Goal: Use online tool/utility: Utilize a website feature to perform a specific function

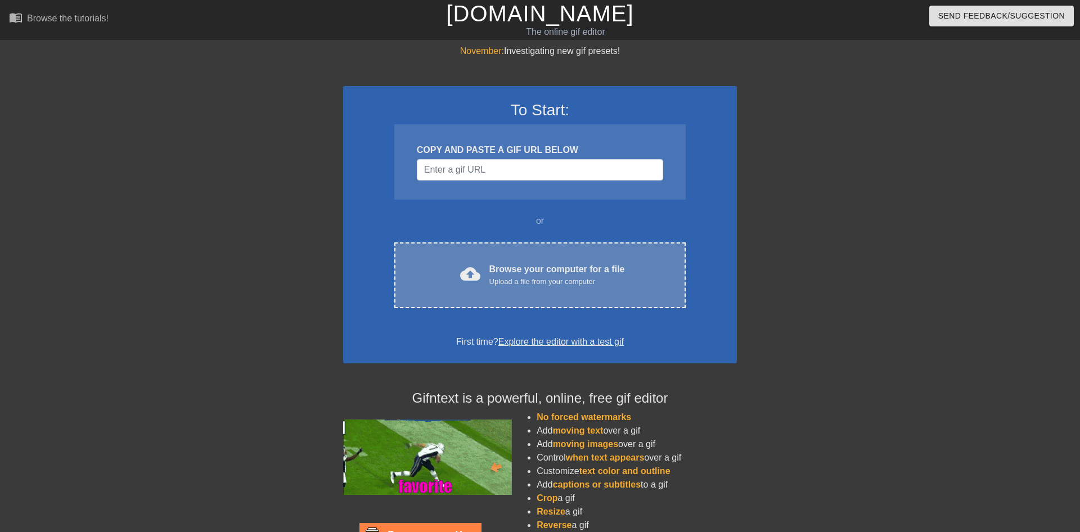
click at [531, 276] on div "Browse your computer for a file Upload a file from your computer" at bounding box center [557, 275] width 136 height 25
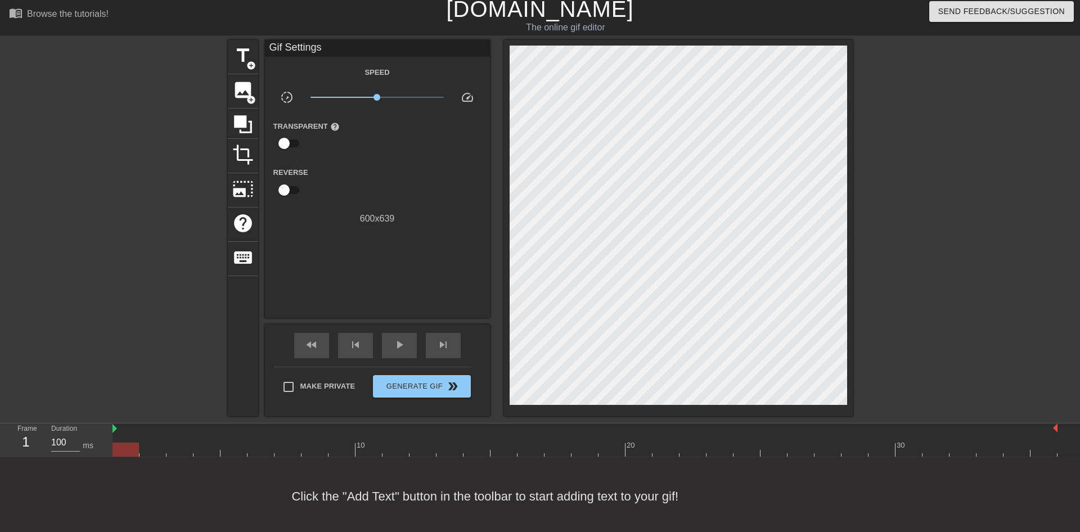
scroll to position [8, 0]
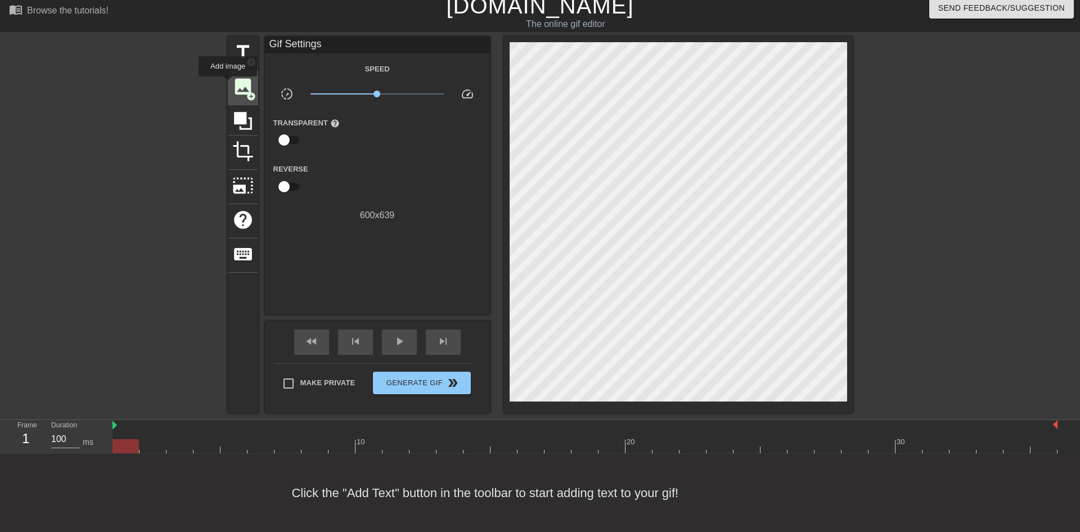
click at [232, 84] on span "image" at bounding box center [242, 86] width 21 height 21
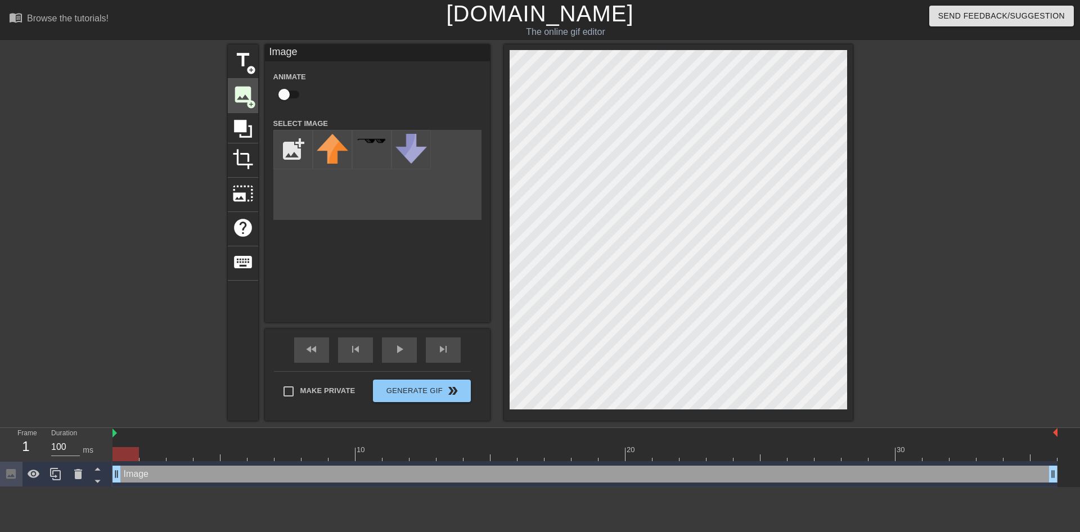
scroll to position [0, 0]
click at [282, 145] on input "file" at bounding box center [293, 150] width 38 height 38
type input "C:\fakepath\huntaild.gif"
click at [322, 159] on img at bounding box center [333, 150] width 32 height 32
click at [947, 239] on div "title add_circle image add_circle crop photo_size_select_large help keyboard Im…" at bounding box center [540, 232] width 1080 height 376
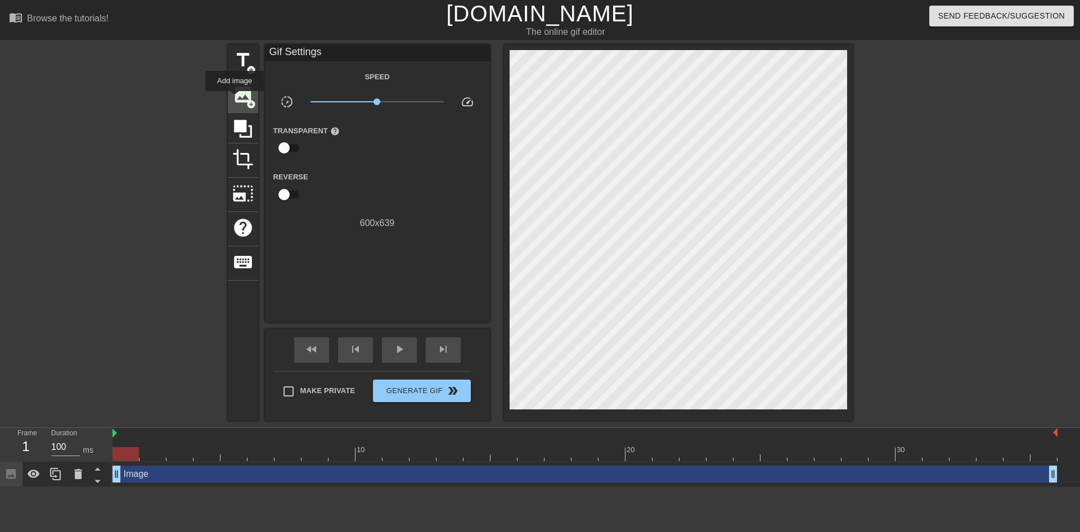
click at [235, 99] on span "image" at bounding box center [242, 94] width 21 height 21
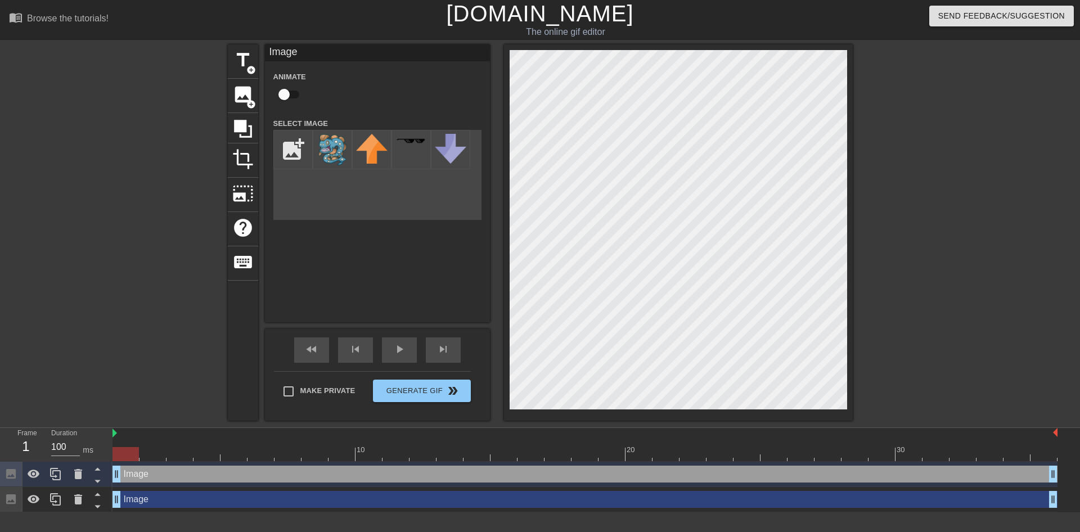
click at [286, 97] on input "checkbox" at bounding box center [284, 94] width 64 height 21
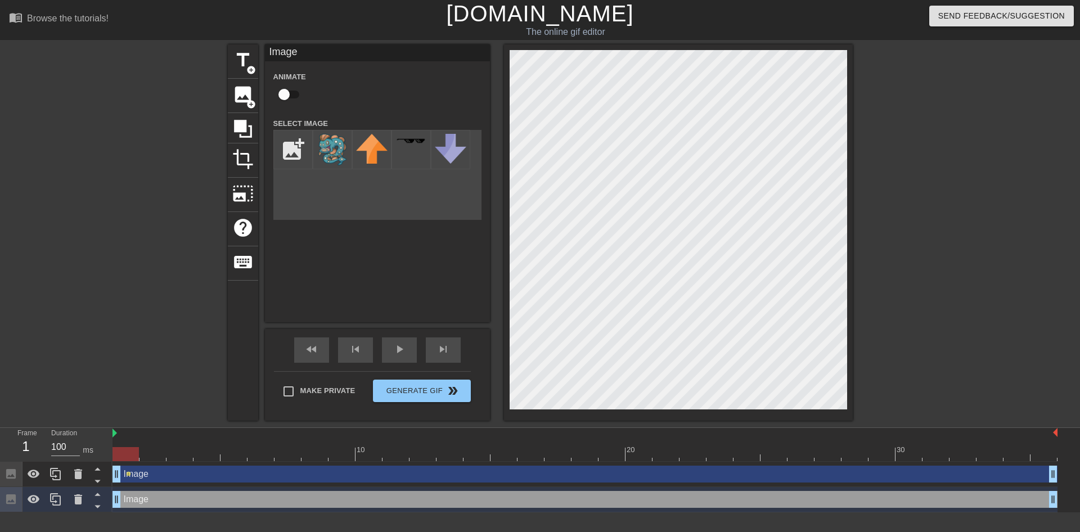
click at [285, 91] on input "checkbox" at bounding box center [284, 94] width 64 height 21
checkbox input "true"
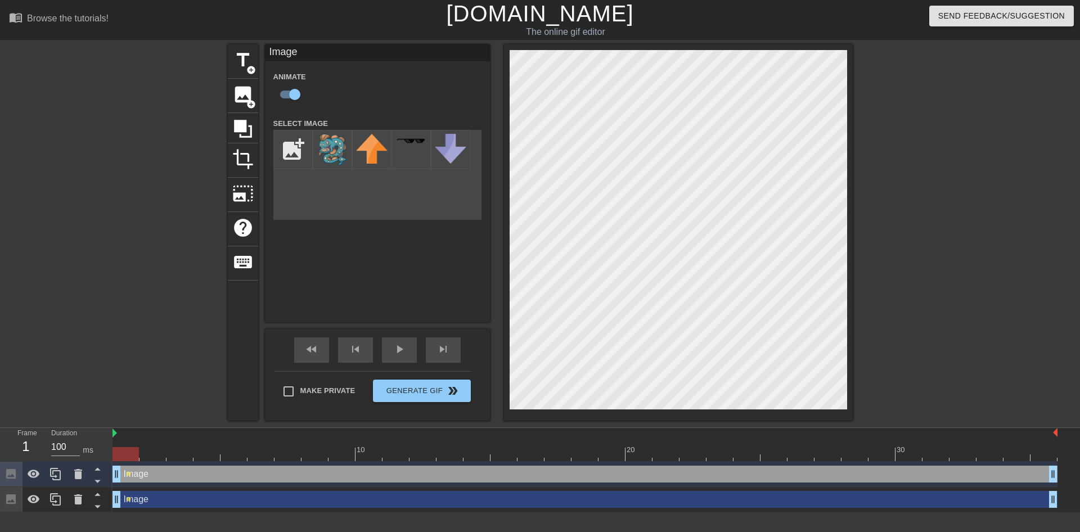
click at [1080, 257] on div "title add_circle image add_circle crop photo_size_select_large help keyboard Im…" at bounding box center [540, 232] width 1080 height 376
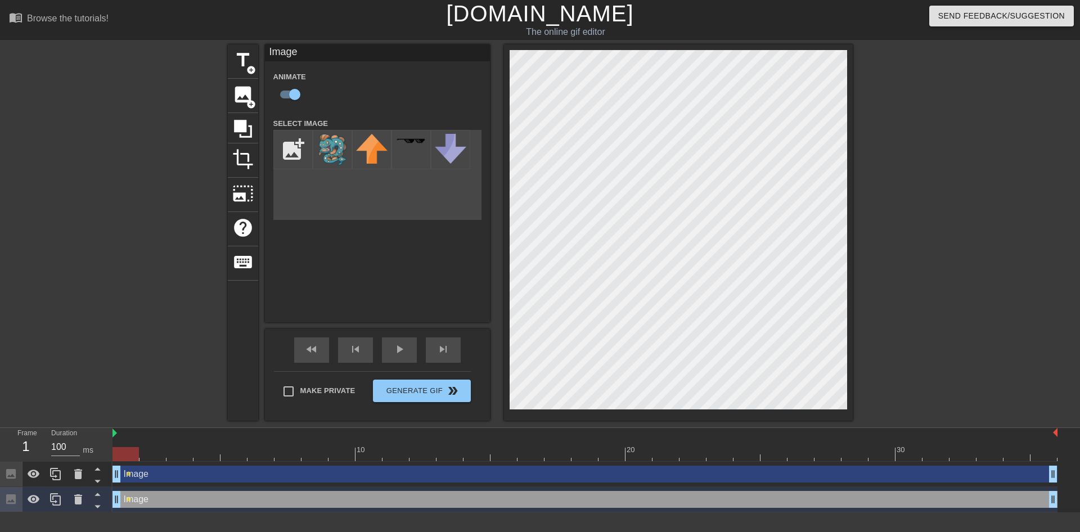
click at [1080, 187] on div "title add_circle image add_circle crop photo_size_select_large help keyboard Im…" at bounding box center [540, 232] width 1080 height 376
click at [331, 158] on img at bounding box center [333, 150] width 32 height 32
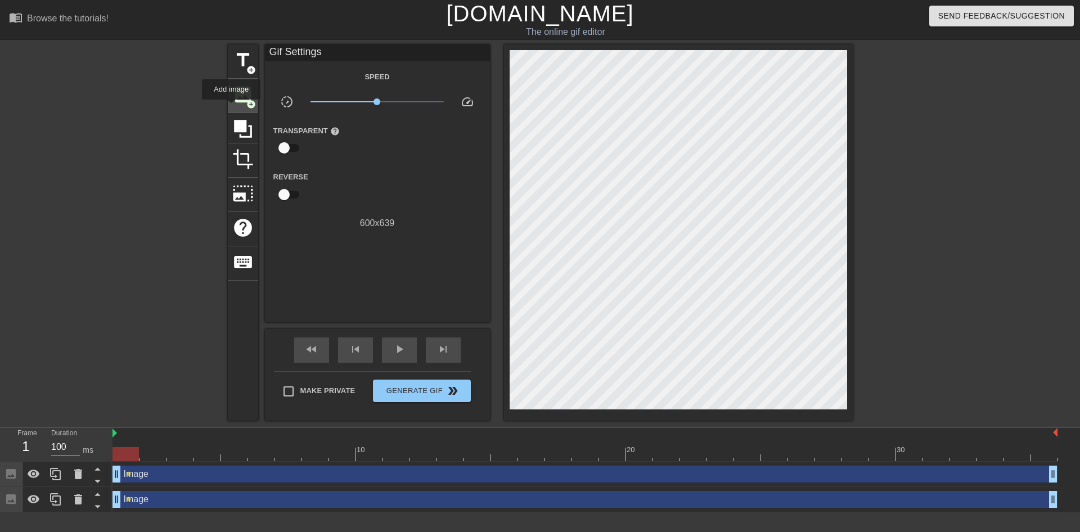
click at [233, 105] on div "image add_circle" at bounding box center [243, 96] width 30 height 34
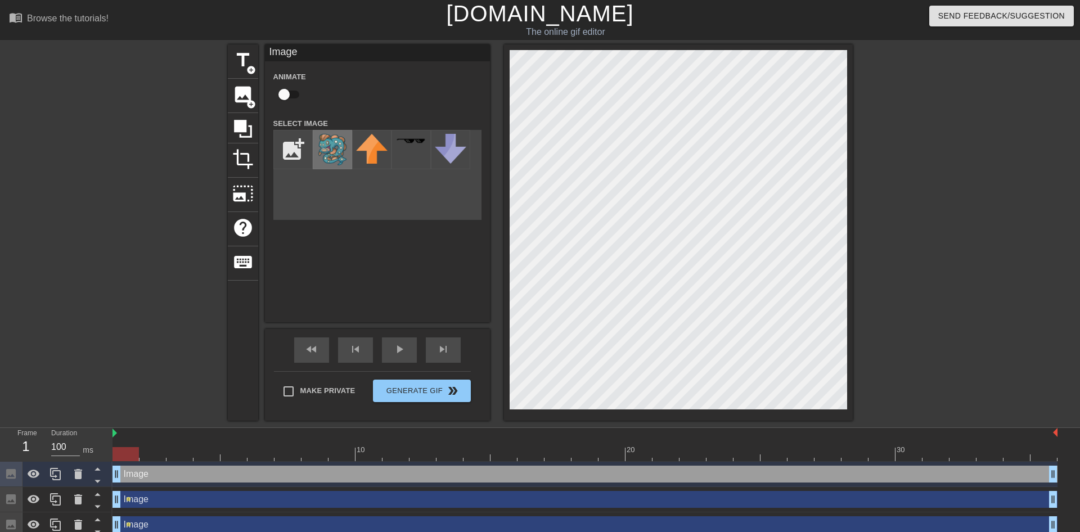
click at [329, 150] on img at bounding box center [333, 150] width 32 height 32
click at [289, 96] on input "checkbox" at bounding box center [284, 94] width 64 height 21
checkbox input "true"
click at [399, 154] on div at bounding box center [411, 149] width 39 height 39
click at [330, 156] on img at bounding box center [333, 150] width 32 height 32
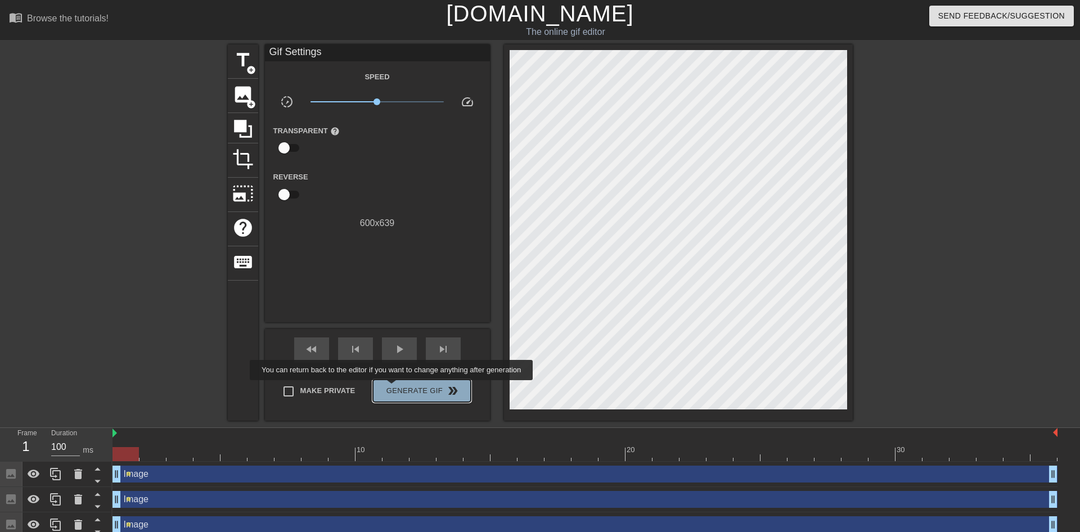
click at [393, 388] on span "Generate Gif double_arrow" at bounding box center [422, 391] width 88 height 14
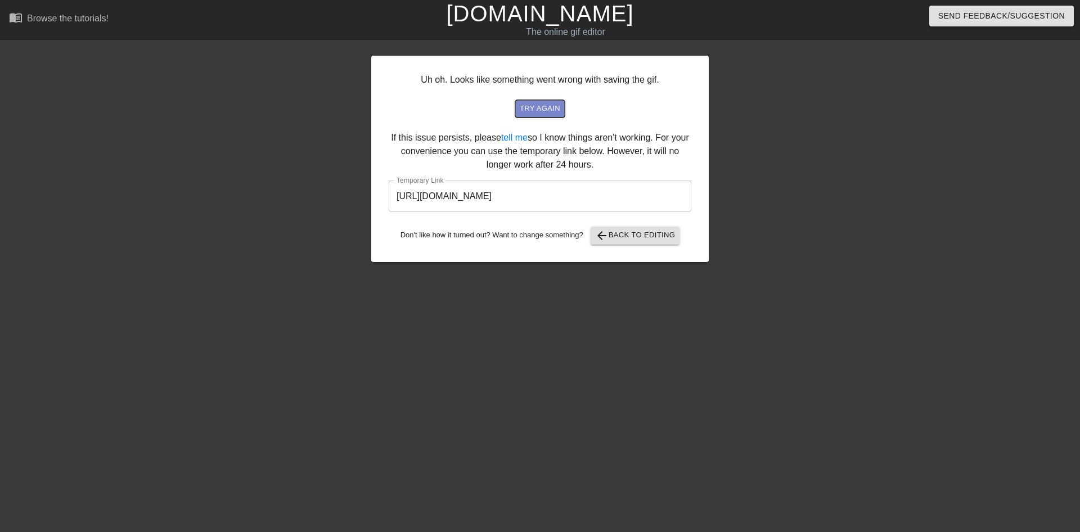
click at [543, 113] on span "try again" at bounding box center [540, 108] width 41 height 13
